Goal: Task Accomplishment & Management: Complete application form

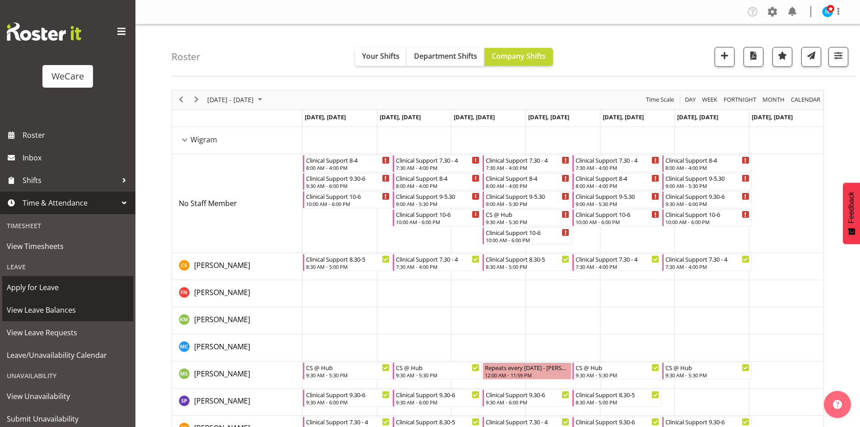
click at [38, 285] on span "Apply for Leave" at bounding box center [68, 287] width 122 height 14
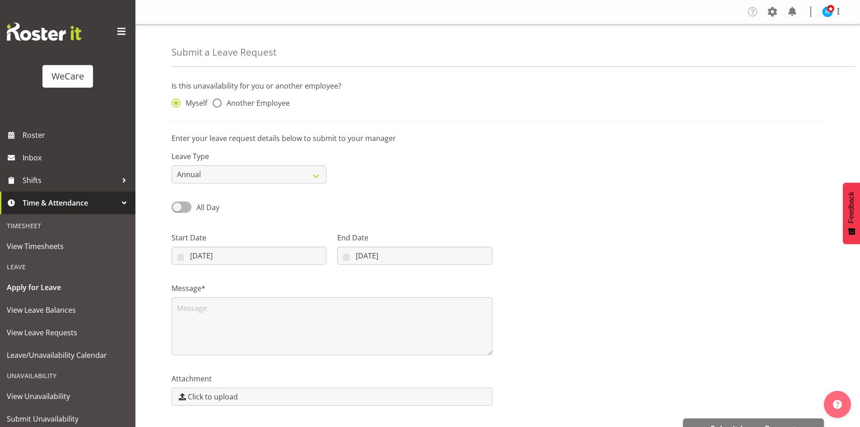
click at [242, 109] on div "Myself Another Employee" at bounding box center [249, 104] width 155 height 12
click at [239, 107] on span "Another Employee" at bounding box center [256, 102] width 68 height 9
click at [218, 106] on input "Another Employee" at bounding box center [216, 103] width 6 height 6
radio input "true"
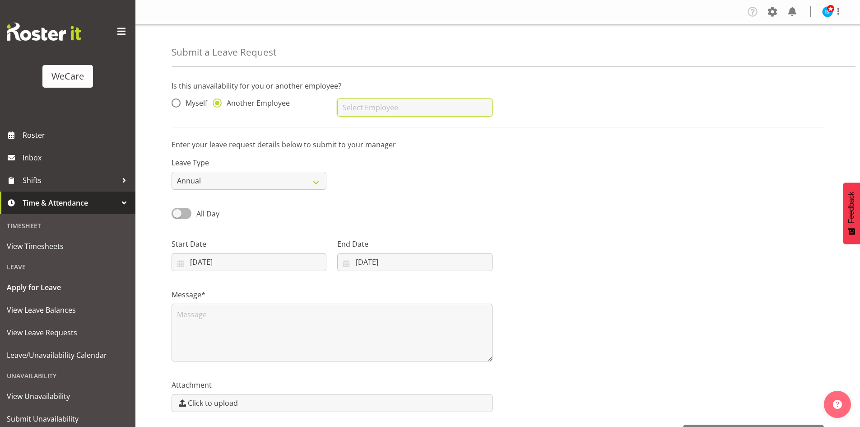
click at [405, 114] on input "text" at bounding box center [414, 107] width 155 height 18
type input "[PERSON_NAME]"
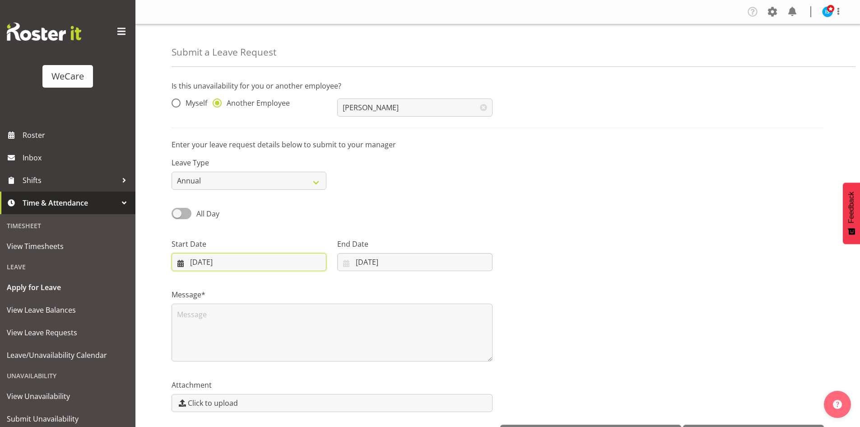
click at [203, 257] on input "23/09/2025" at bounding box center [249, 262] width 155 height 18
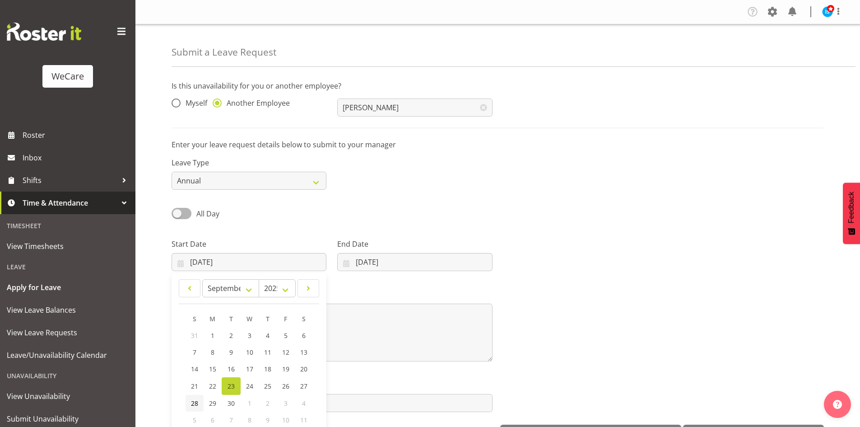
click at [203, 404] on link "28" at bounding box center [195, 403] width 18 height 17
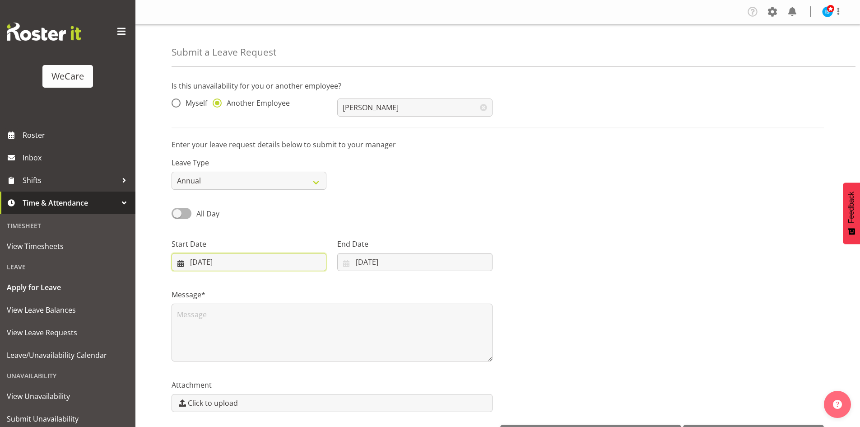
click at [235, 265] on input "28/09/2025" at bounding box center [249, 262] width 155 height 18
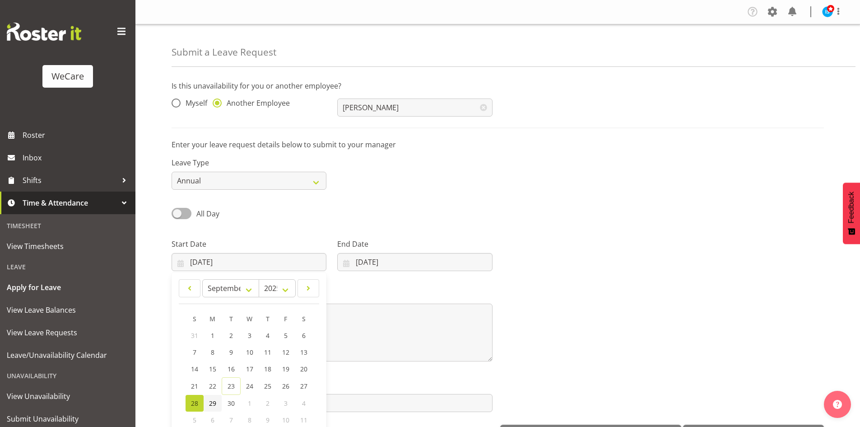
click at [214, 398] on link "29" at bounding box center [213, 403] width 18 height 17
type input "29/09/2025"
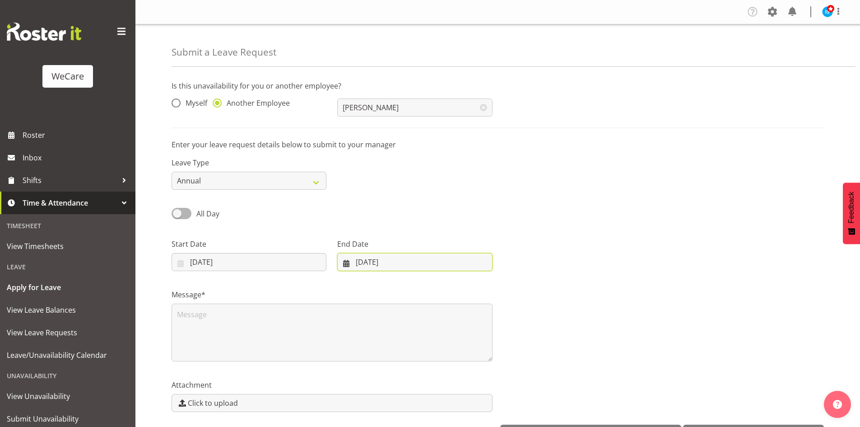
click at [394, 268] on input "23/09/2025" at bounding box center [414, 262] width 155 height 18
click at [470, 286] on link at bounding box center [463, 288] width 23 height 18
select select "9"
click at [449, 352] on span "10" at bounding box center [450, 352] width 7 height 9
type input "10/10/2025"
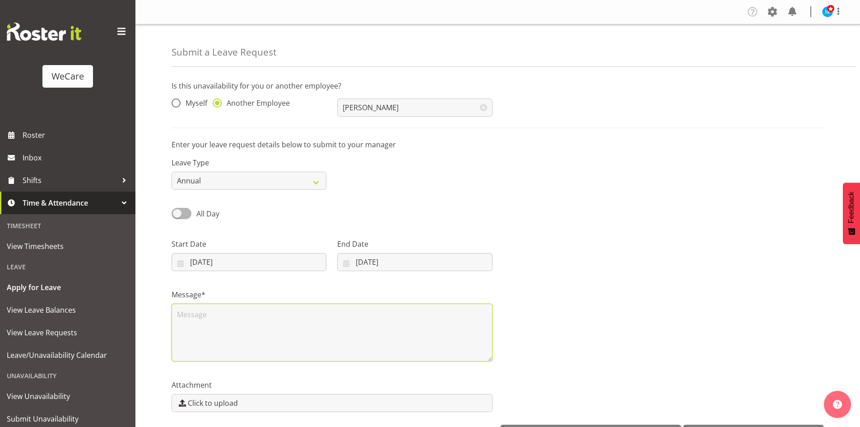
click at [255, 328] on textarea at bounding box center [332, 332] width 321 height 58
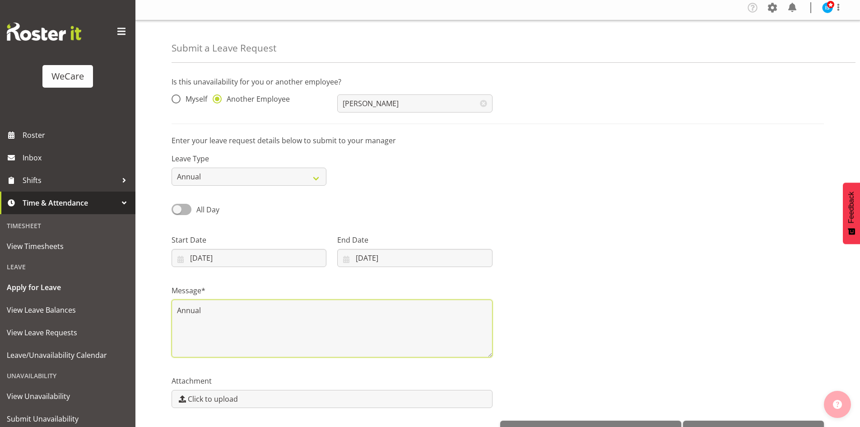
scroll to position [31, 0]
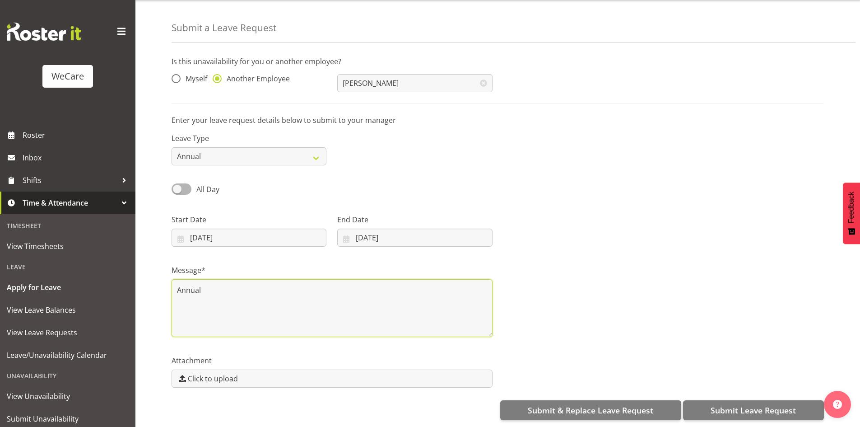
type textarea "Annual"
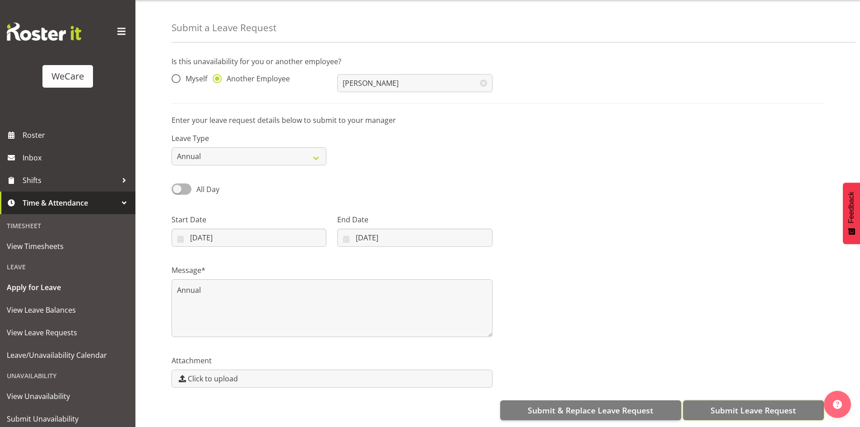
click at [800, 406] on button "Submit Leave Request" at bounding box center [753, 410] width 141 height 20
